Goal: Navigation & Orientation: Find specific page/section

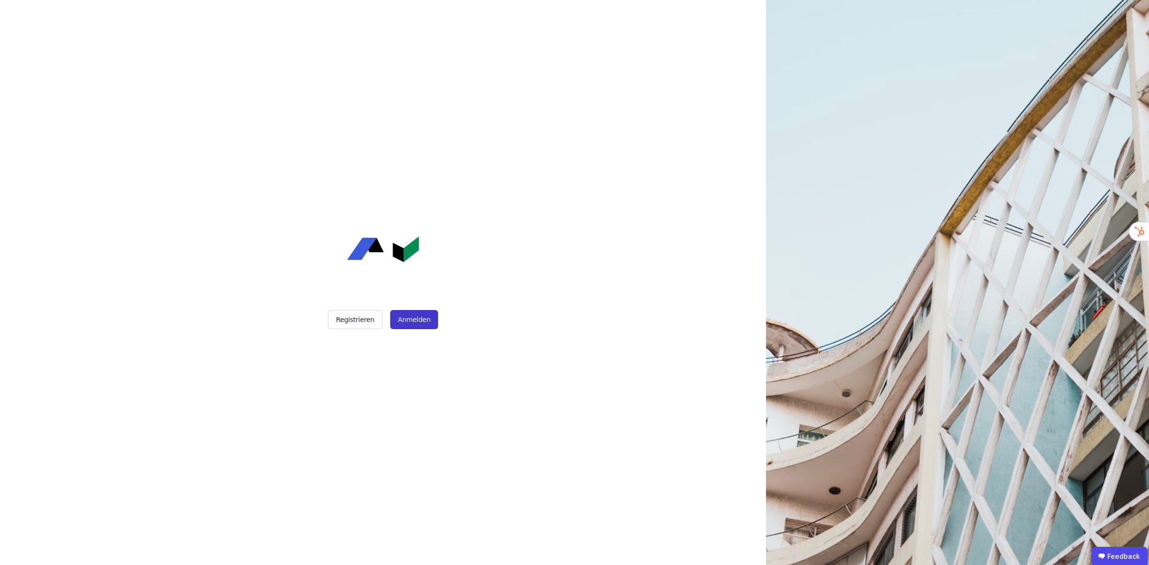
click at [398, 321] on button "Anmelden" at bounding box center [414, 319] width 48 height 19
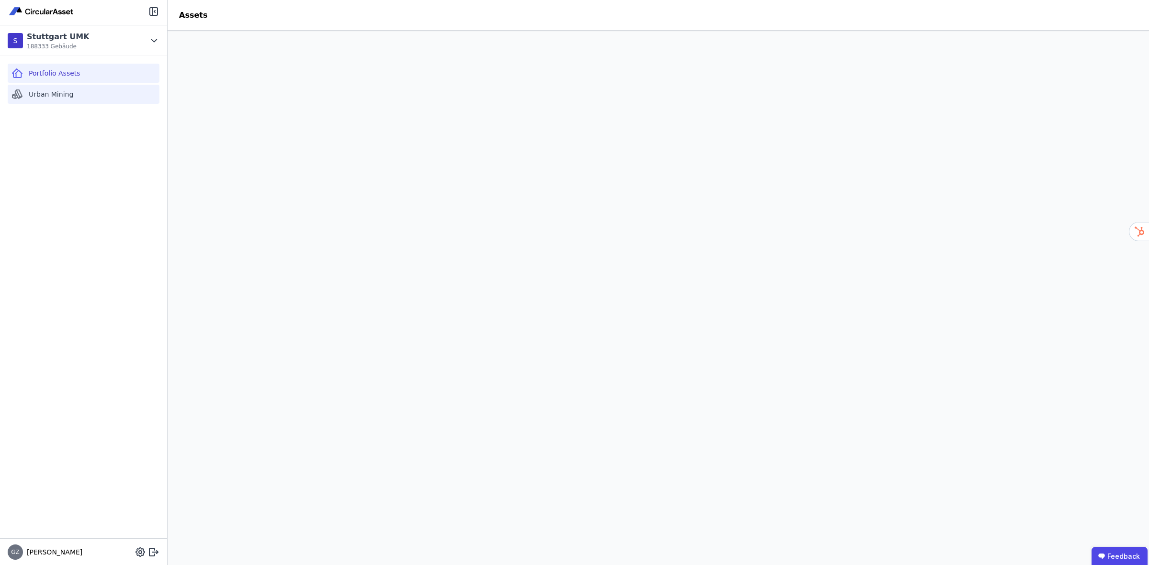
click at [59, 94] on span "Urban Mining" at bounding box center [51, 94] width 45 height 10
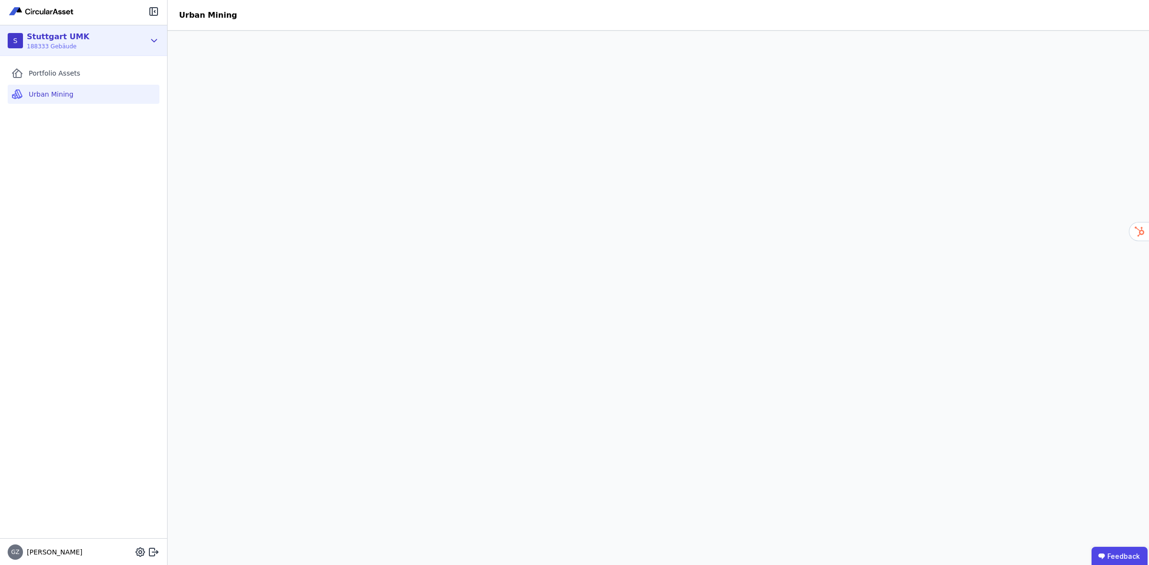
click at [158, 36] on icon at bounding box center [154, 40] width 11 height 11
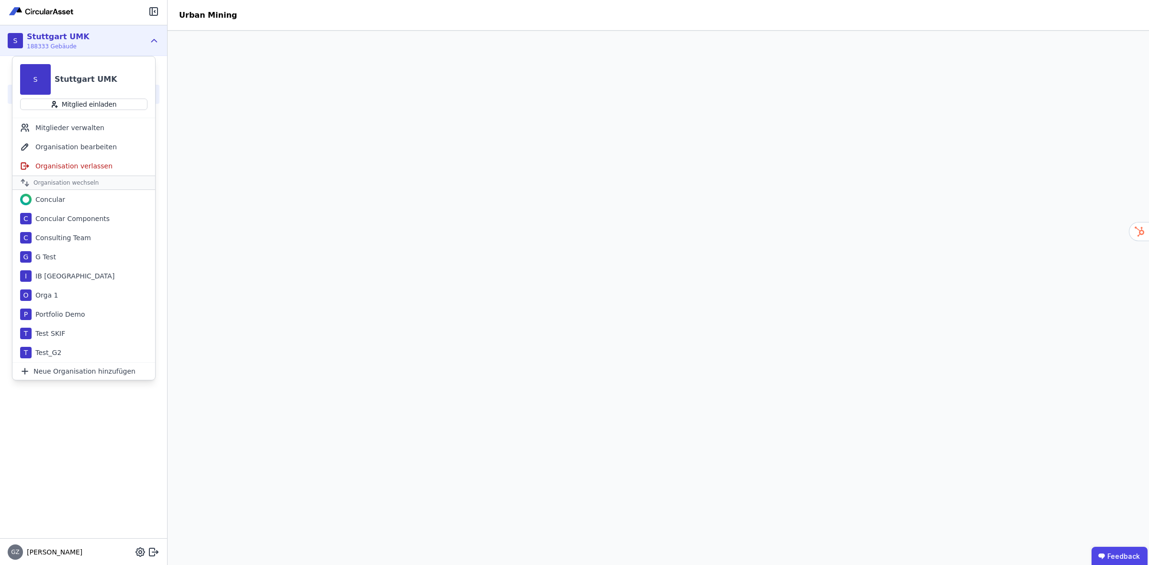
click at [154, 39] on icon at bounding box center [154, 40] width 5 height 2
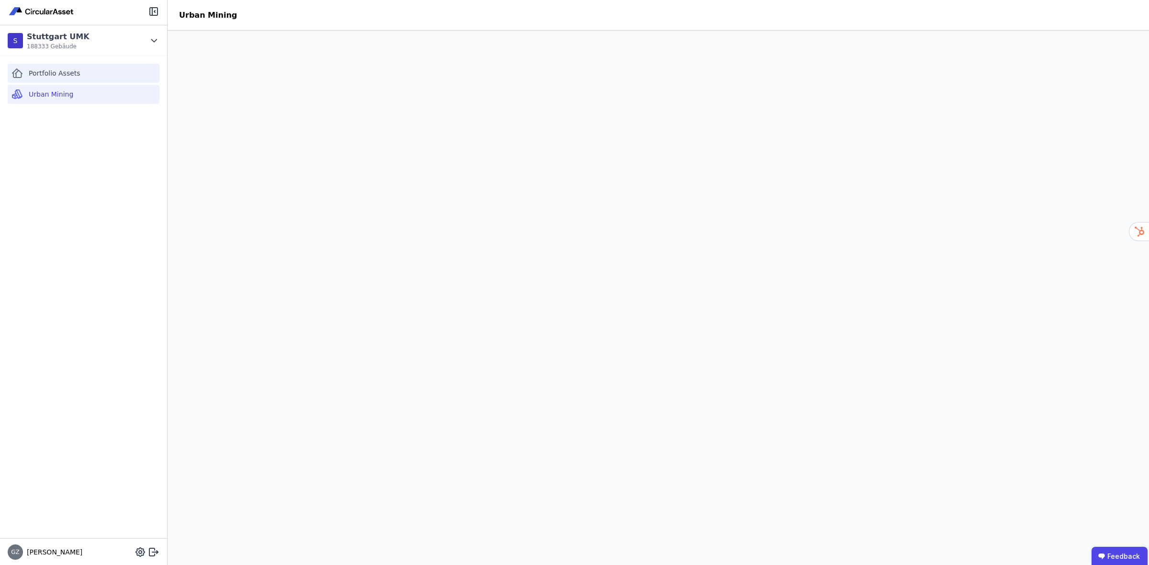
click at [69, 72] on span "Portfolio Assets" at bounding box center [55, 73] width 52 height 10
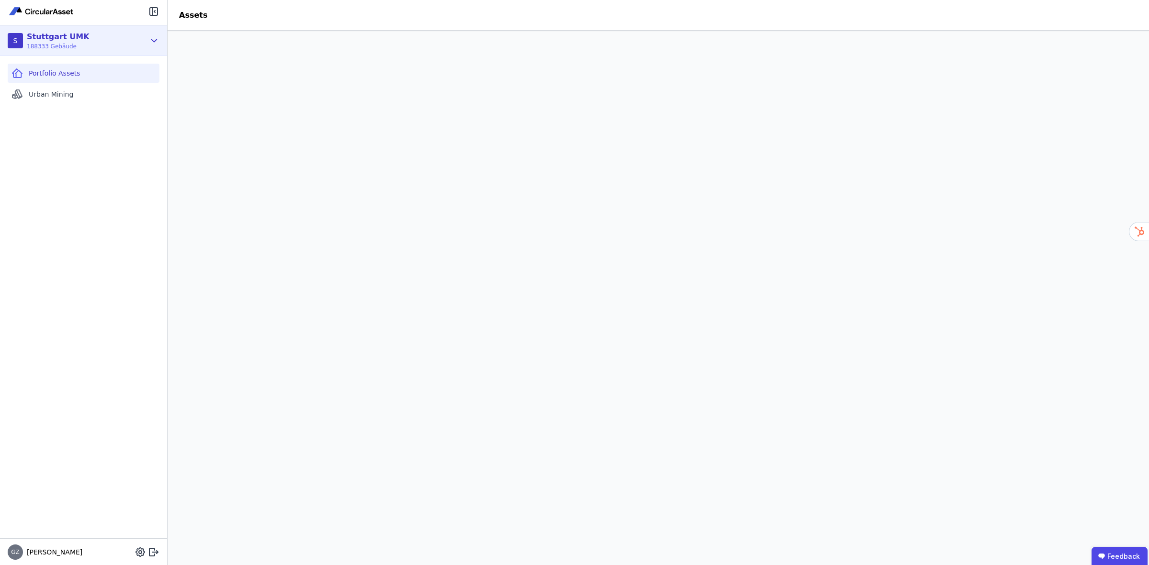
click at [149, 37] on icon at bounding box center [154, 40] width 11 height 11
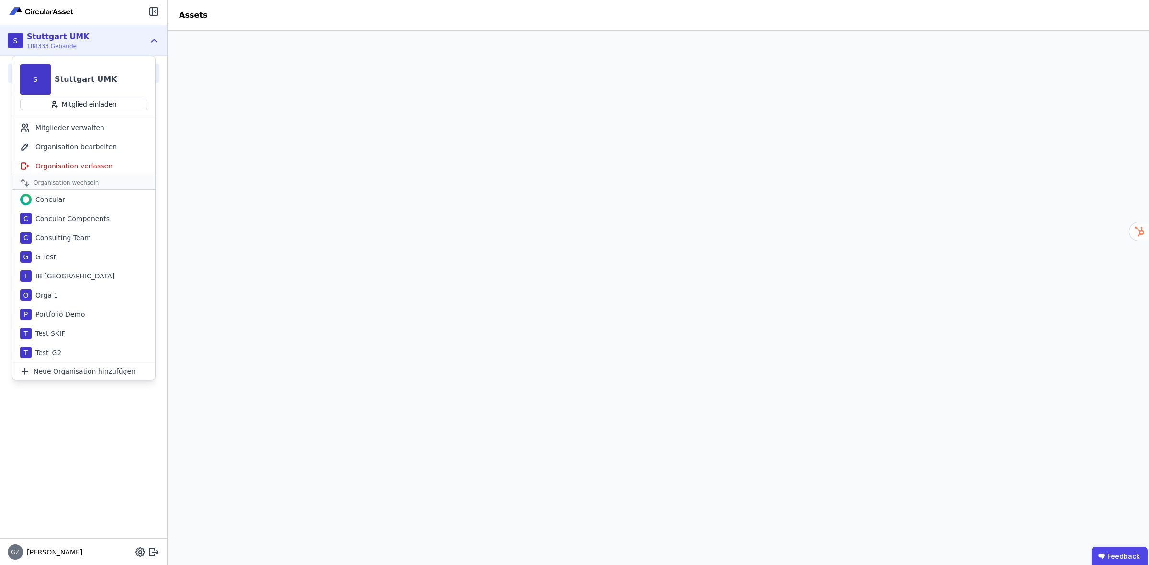
click at [278, 21] on header "Assets" at bounding box center [657, 15] width 981 height 31
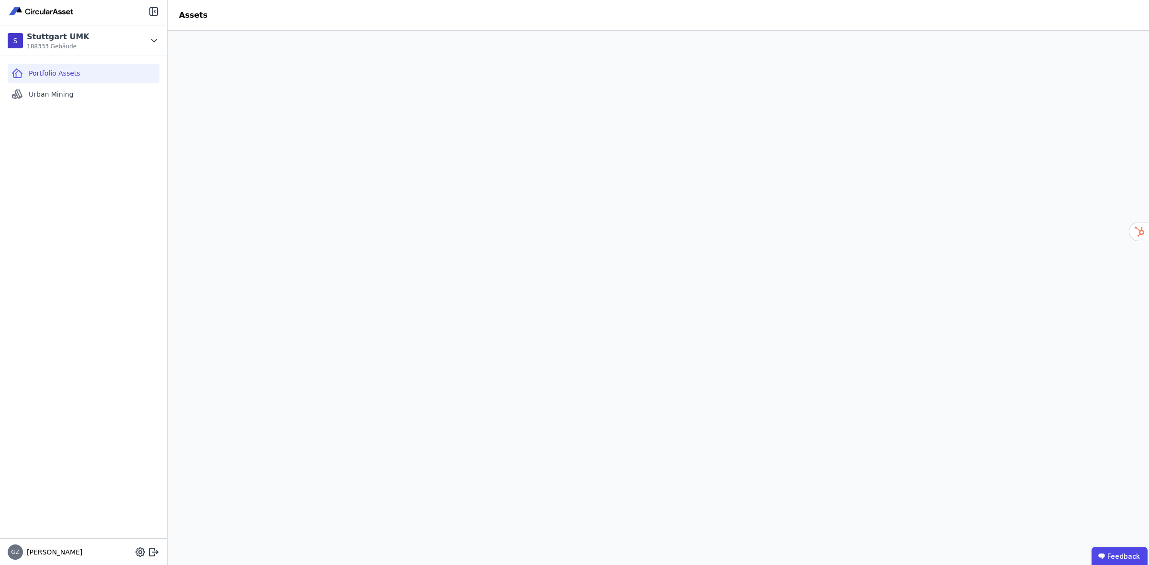
click at [474, 16] on header "Assets" at bounding box center [657, 15] width 981 height 31
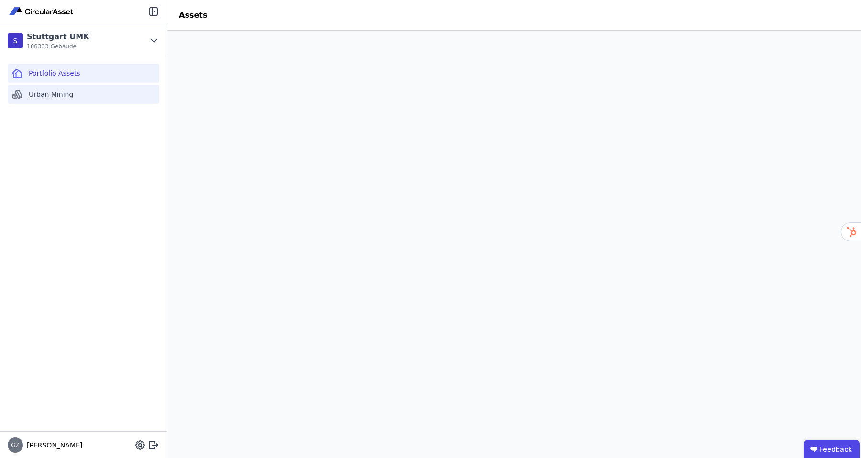
click at [41, 92] on span "Urban Mining" at bounding box center [51, 94] width 45 height 10
click at [76, 74] on span "Portfolio Assets" at bounding box center [55, 73] width 52 height 10
